Goal: Task Accomplishment & Management: Use online tool/utility

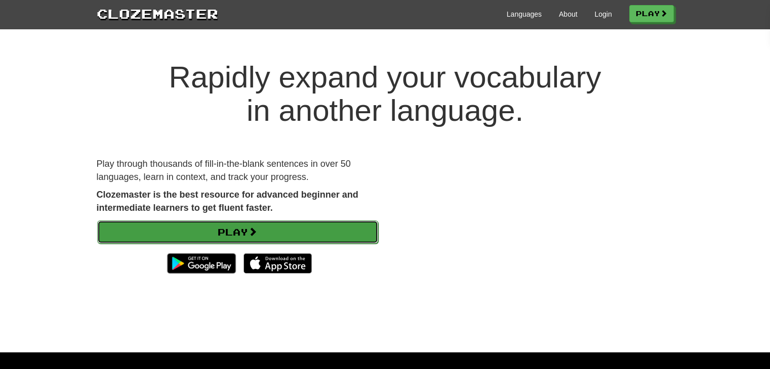
click at [244, 236] on link "Play" at bounding box center [237, 232] width 281 height 23
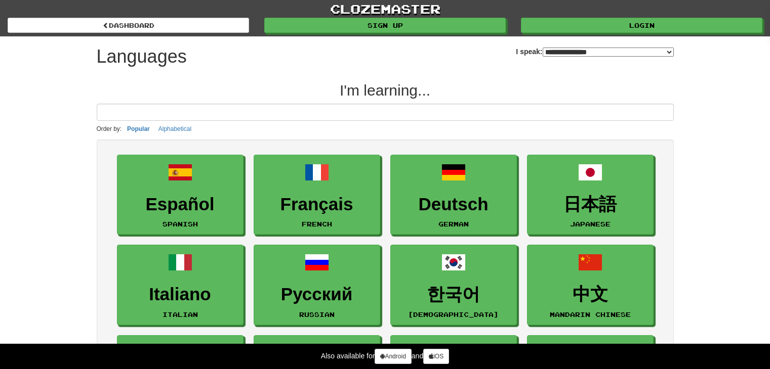
select select "*******"
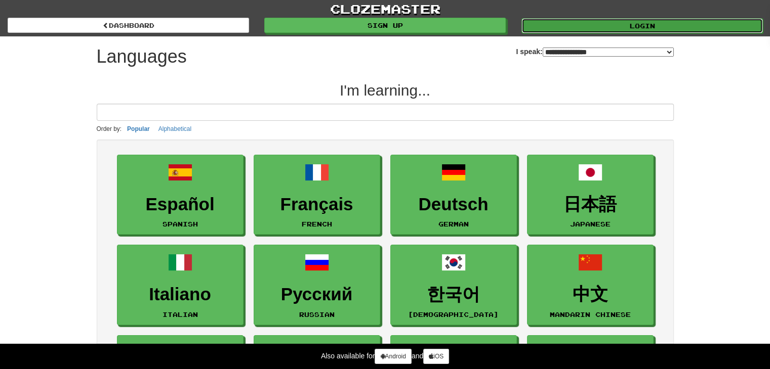
click at [579, 27] on link "Login" at bounding box center [641, 25] width 241 height 15
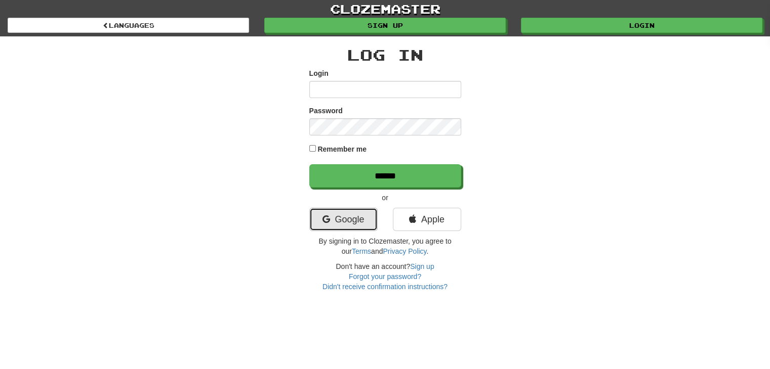
click at [357, 223] on link "Google" at bounding box center [343, 219] width 68 height 23
